Goal: Information Seeking & Learning: Learn about a topic

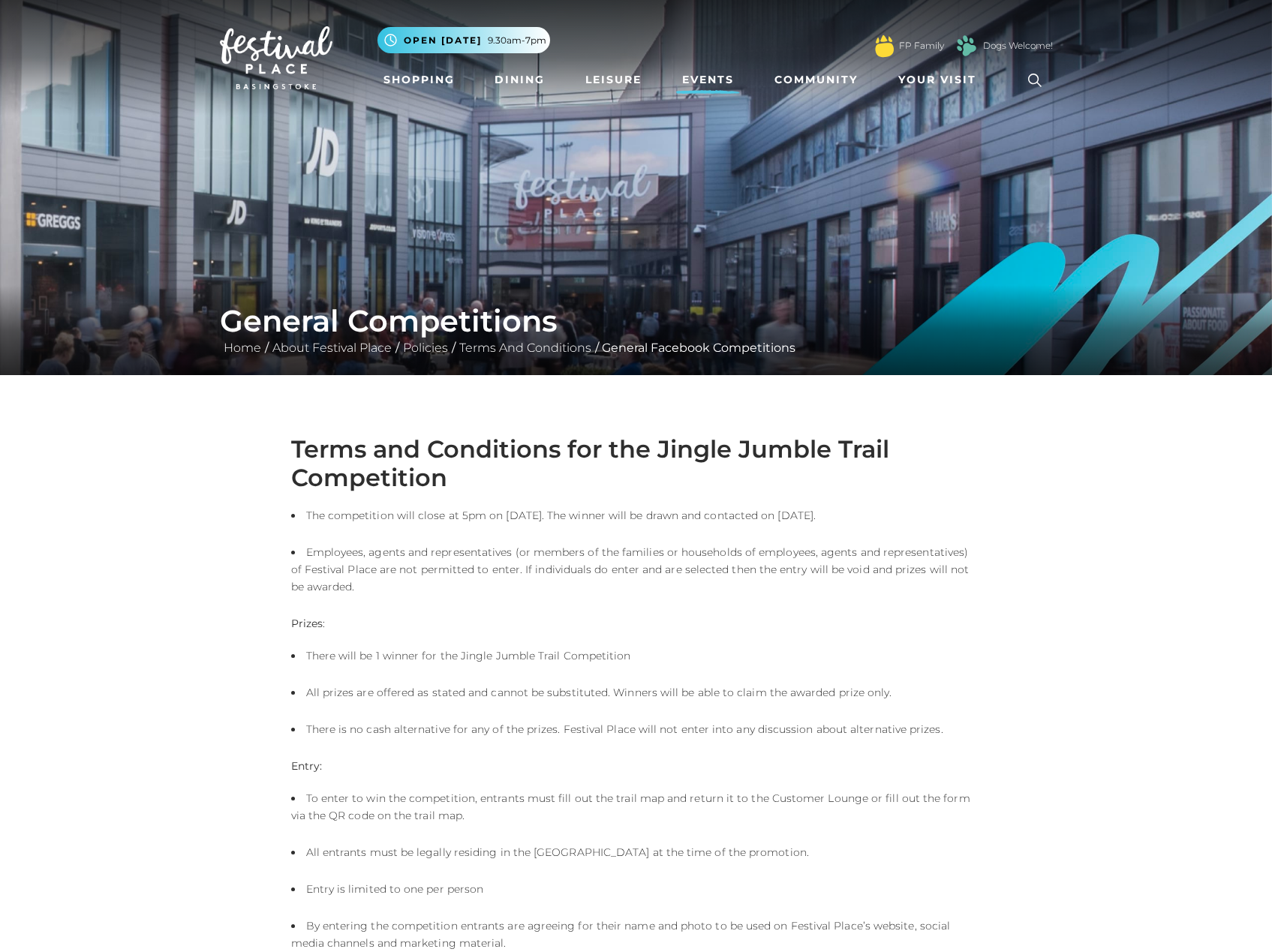
click at [702, 85] on link "Events" at bounding box center [708, 79] width 63 height 28
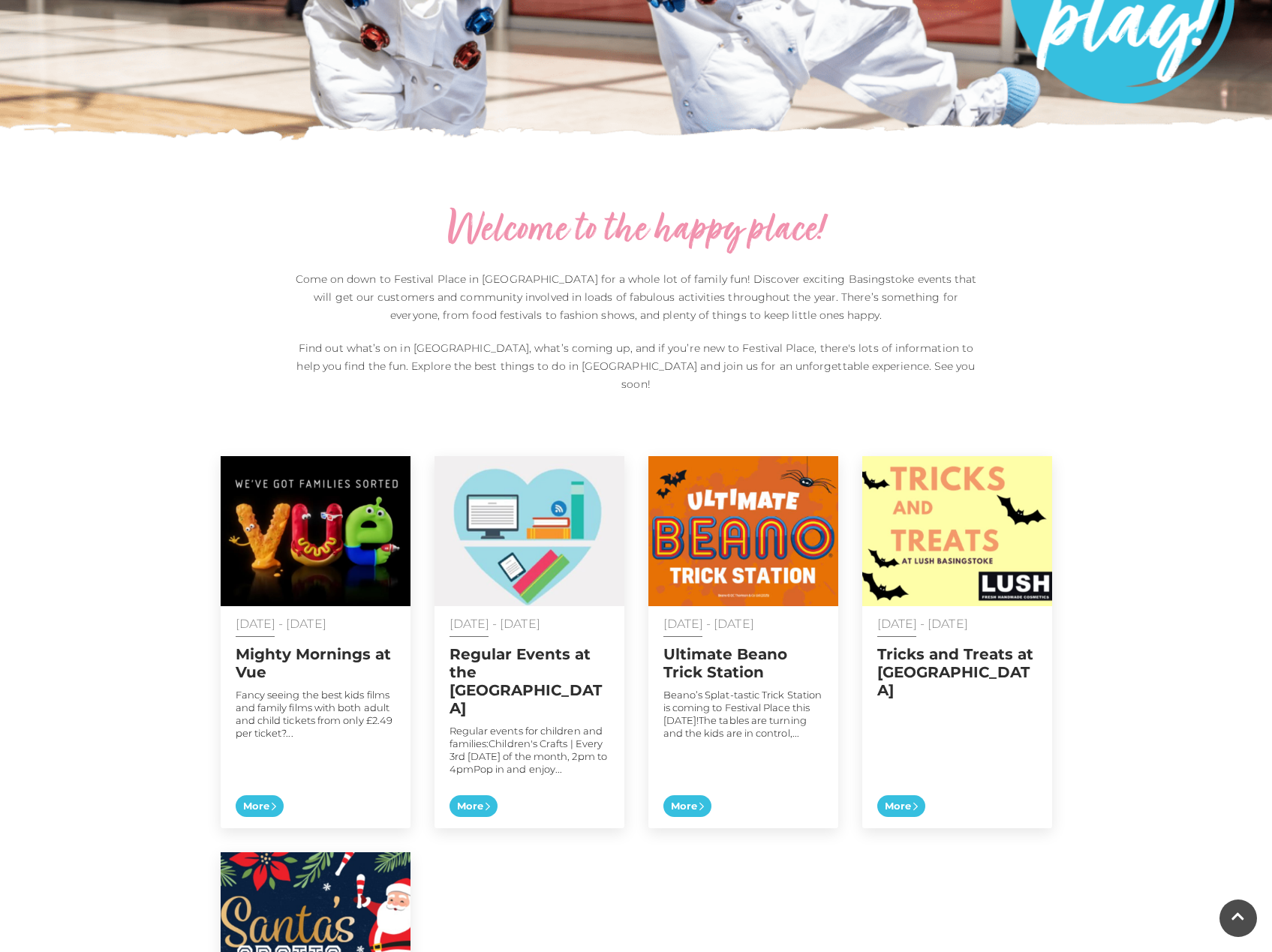
scroll to position [385, 0]
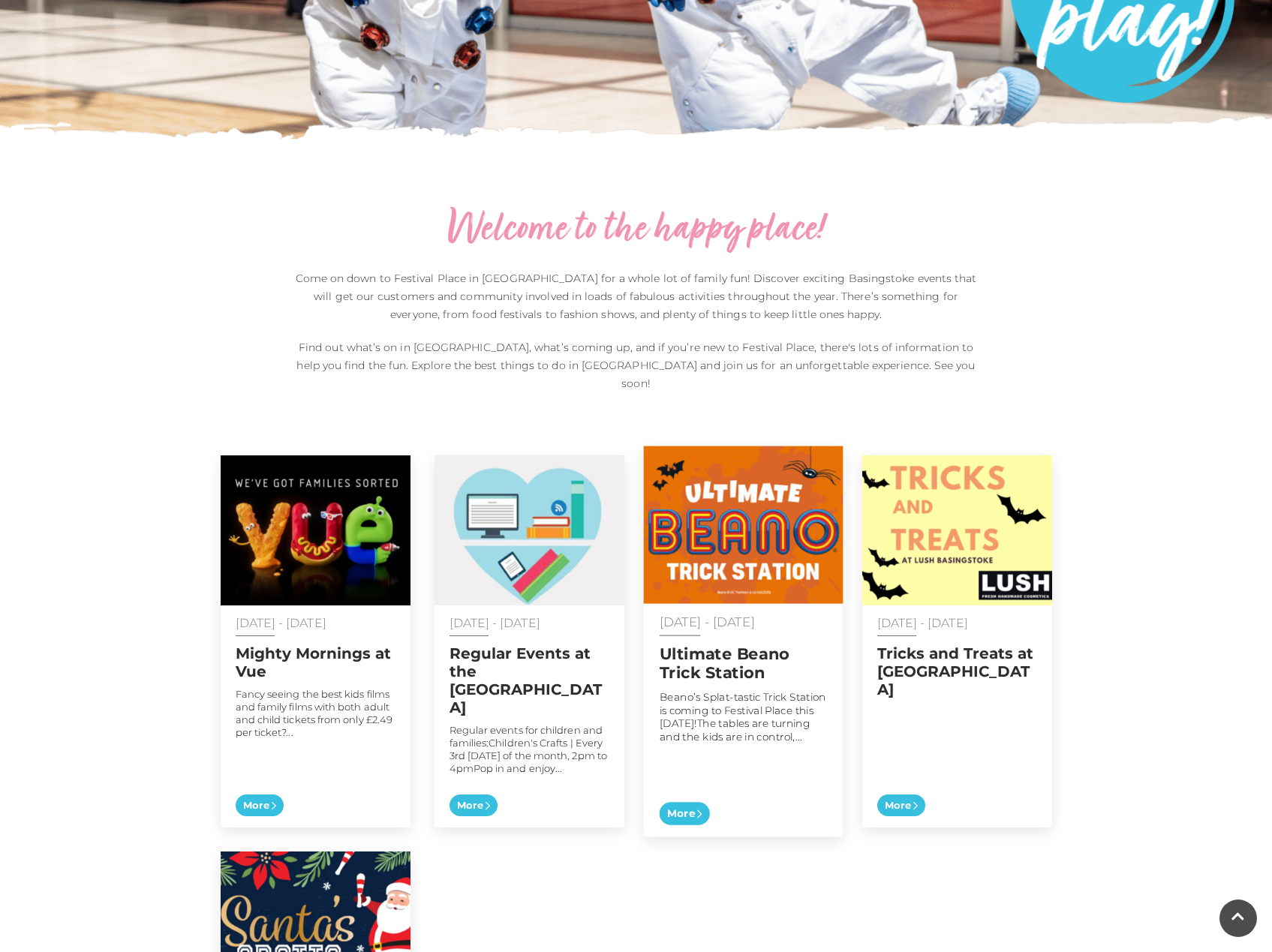
click at [716, 508] on img at bounding box center [743, 525] width 200 height 158
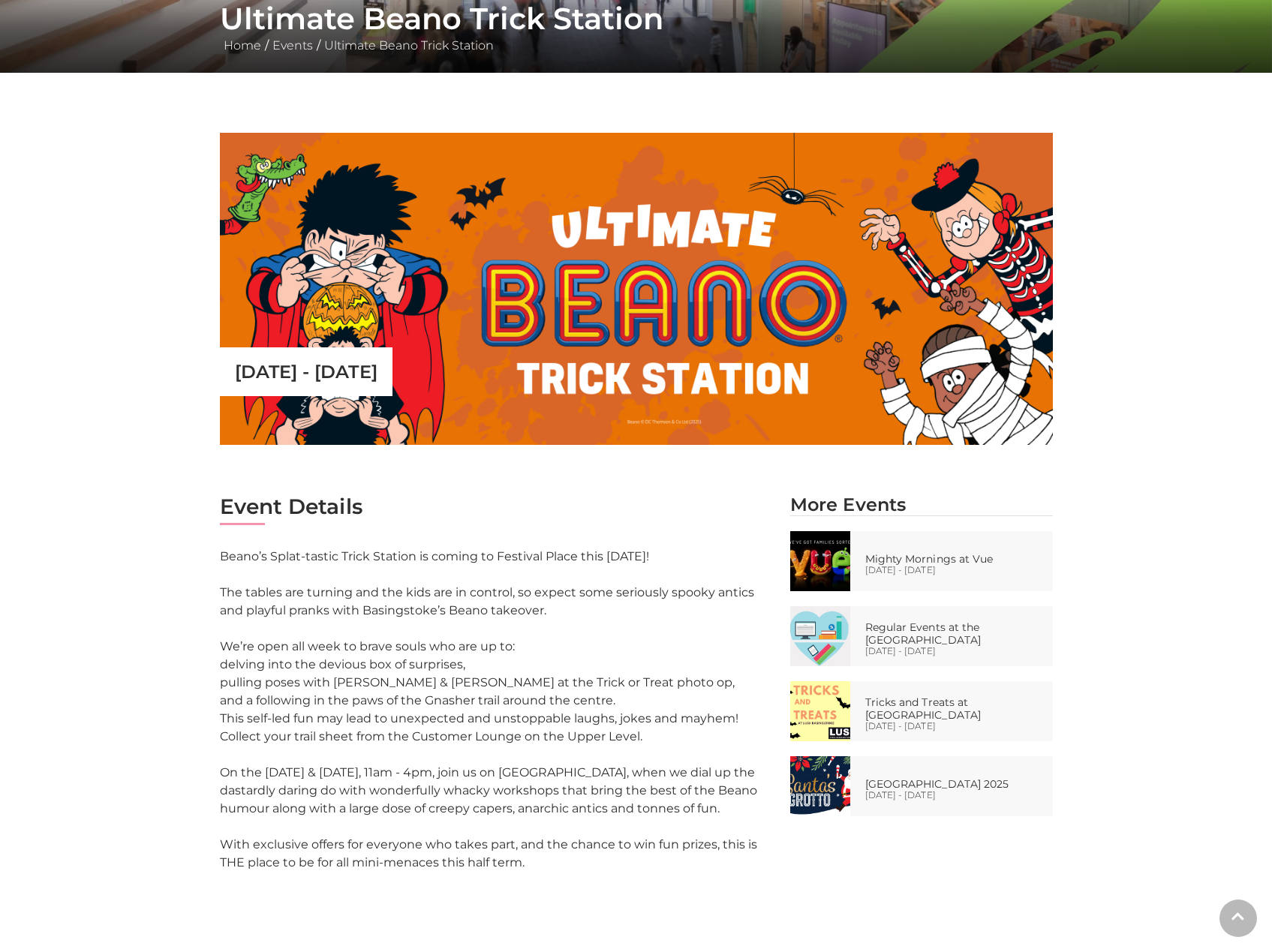
scroll to position [304, 0]
